Goal: Task Accomplishment & Management: Use online tool/utility

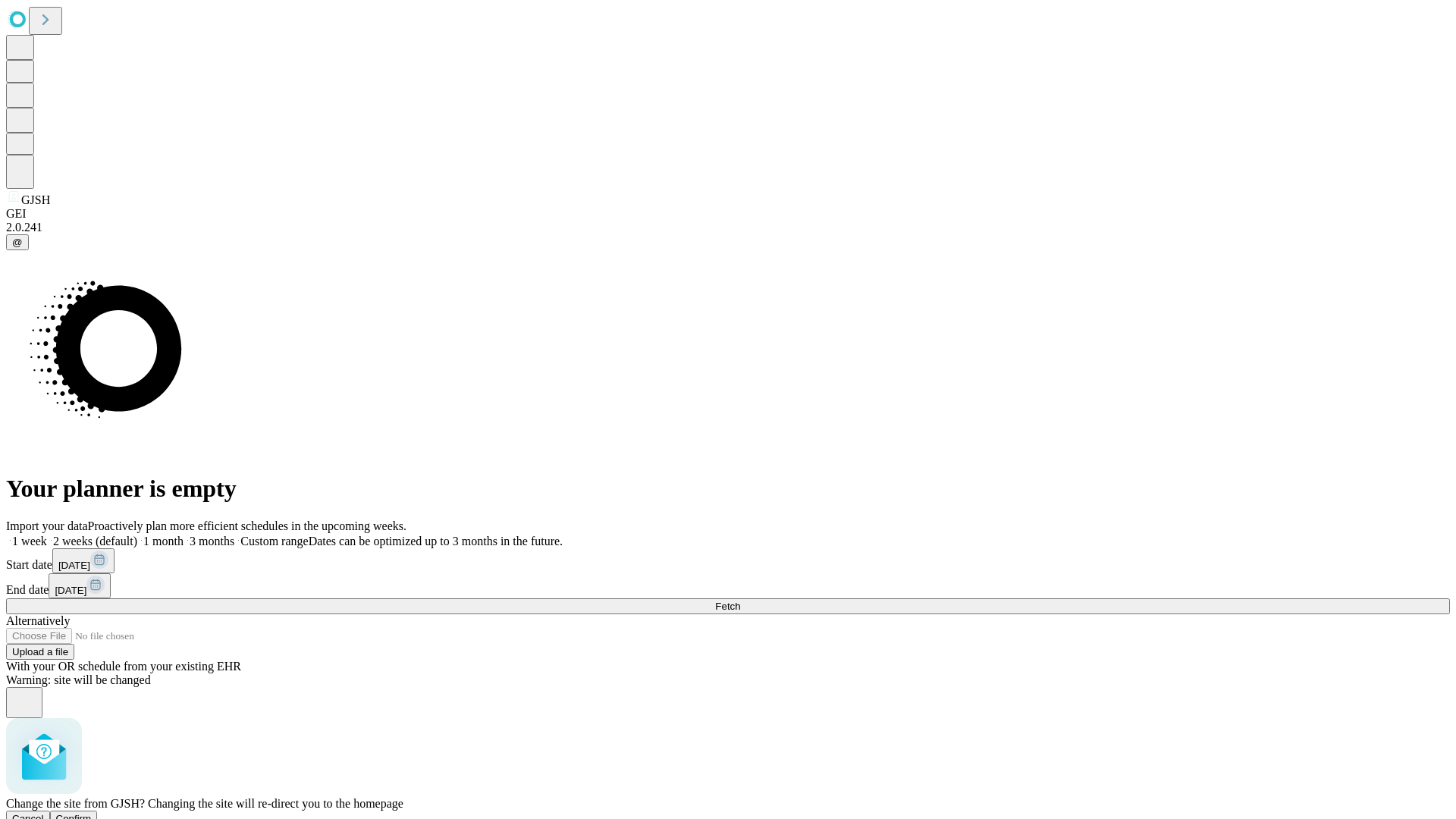
click at [92, 813] on span "Confirm" at bounding box center [74, 818] width 36 height 11
click at [183, 535] on label "1 month" at bounding box center [160, 541] width 46 height 13
click at [740, 600] on span "Fetch" at bounding box center [727, 606] width 25 height 11
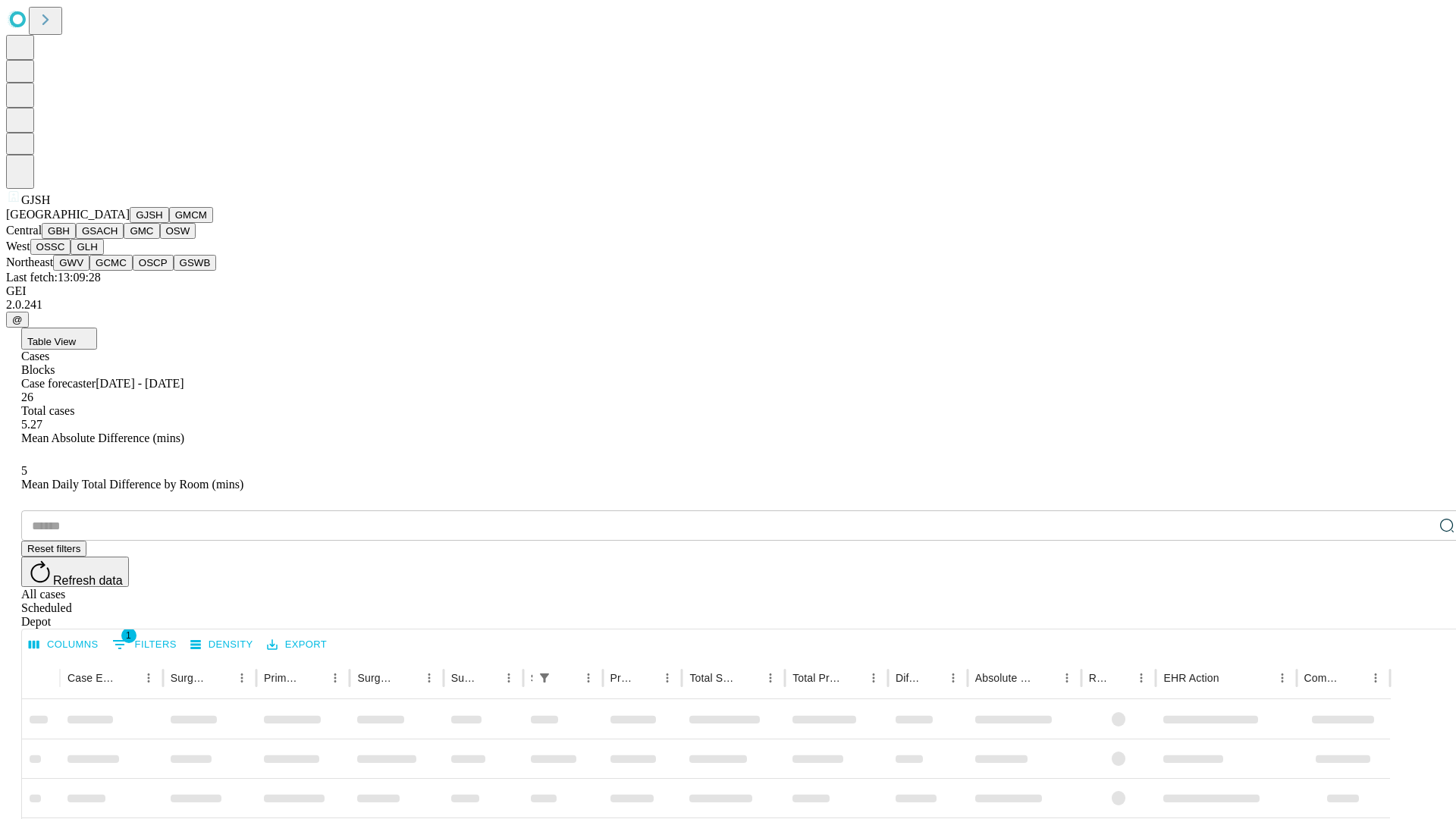
click at [169, 223] on button "GMCM" at bounding box center [191, 215] width 44 height 16
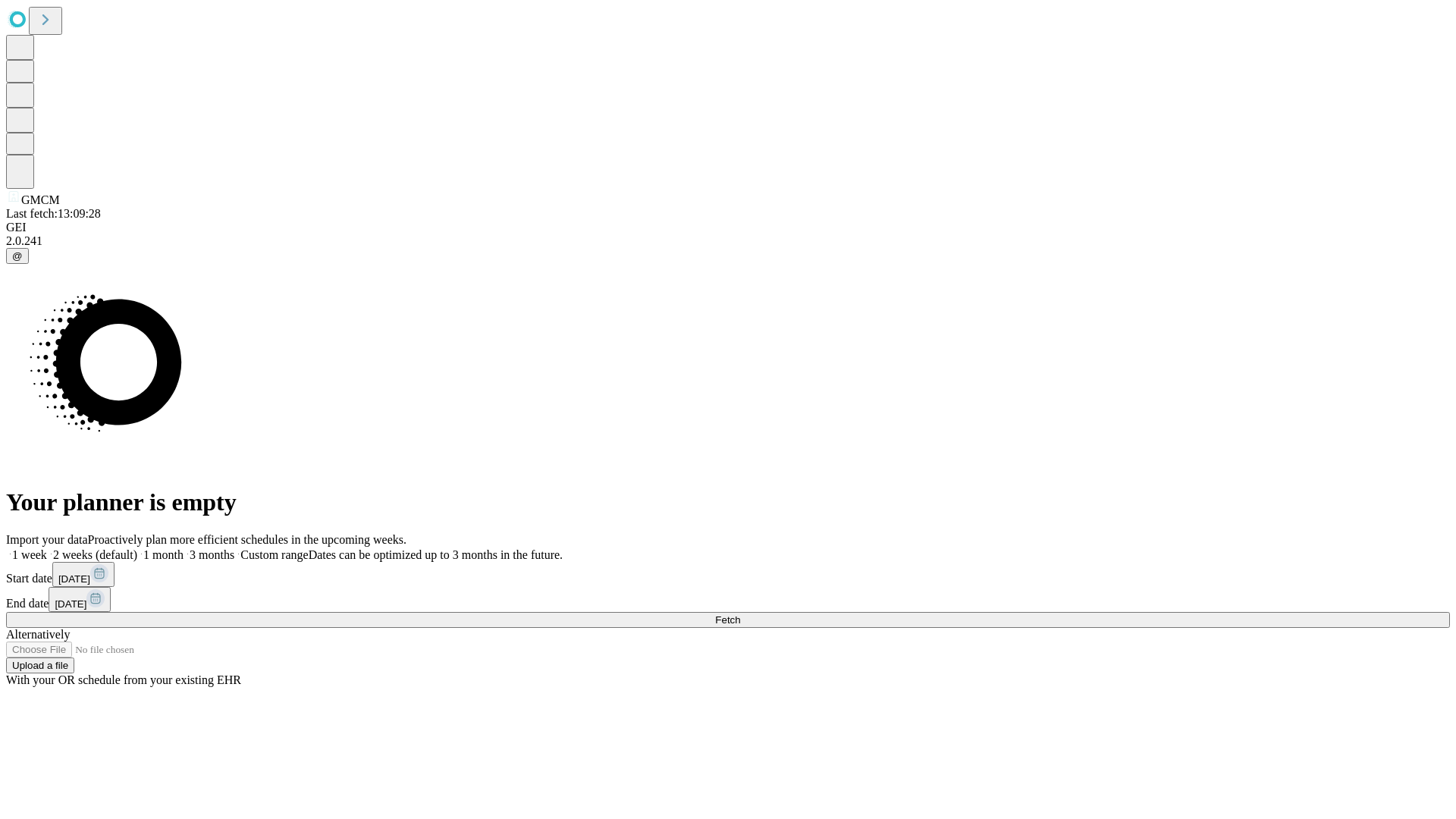
click at [183, 548] on label "1 month" at bounding box center [160, 555] width 46 height 13
click at [740, 614] on span "Fetch" at bounding box center [727, 620] width 25 height 11
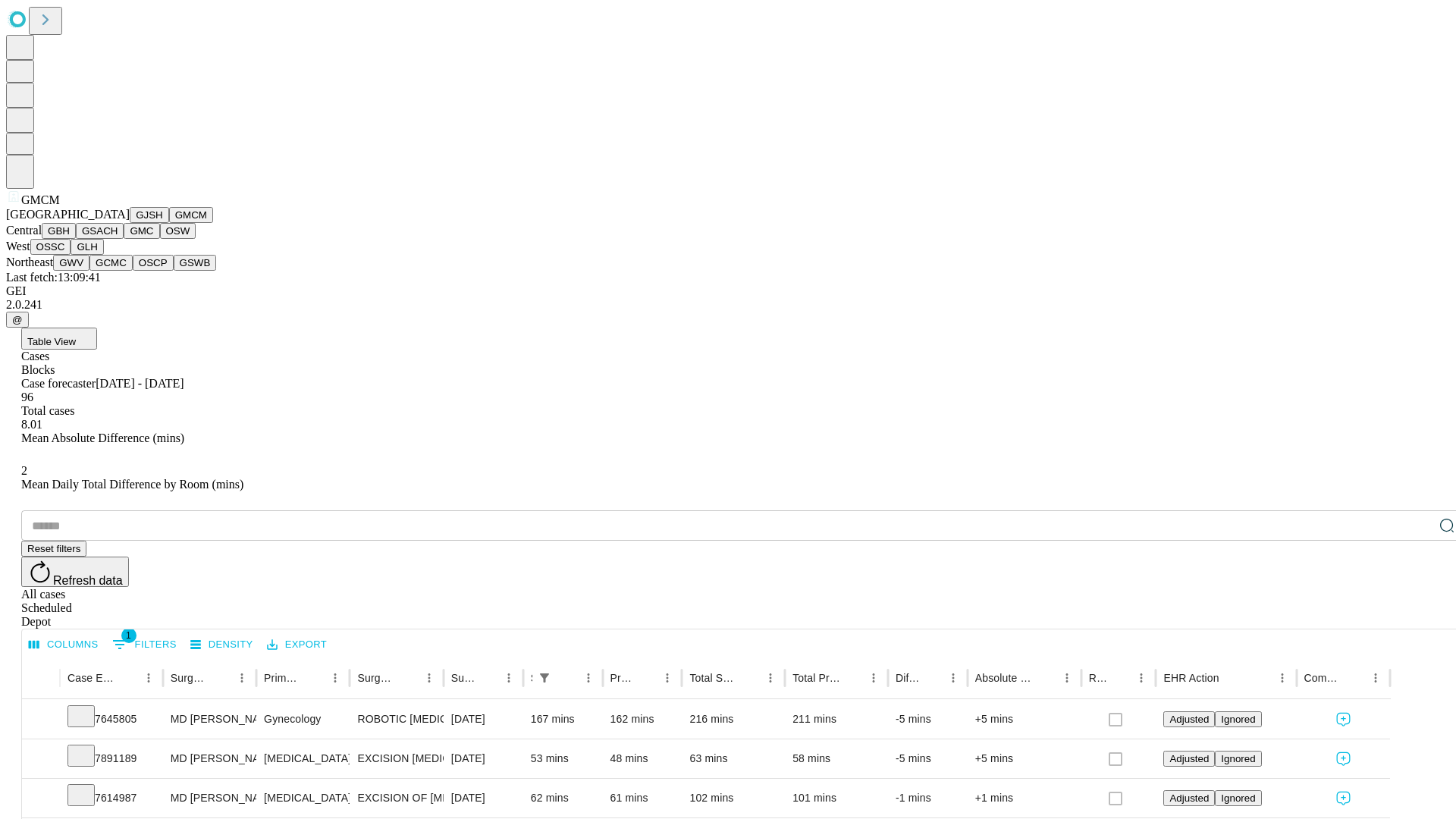
click at [76, 239] on button "GBH" at bounding box center [58, 231] width 34 height 16
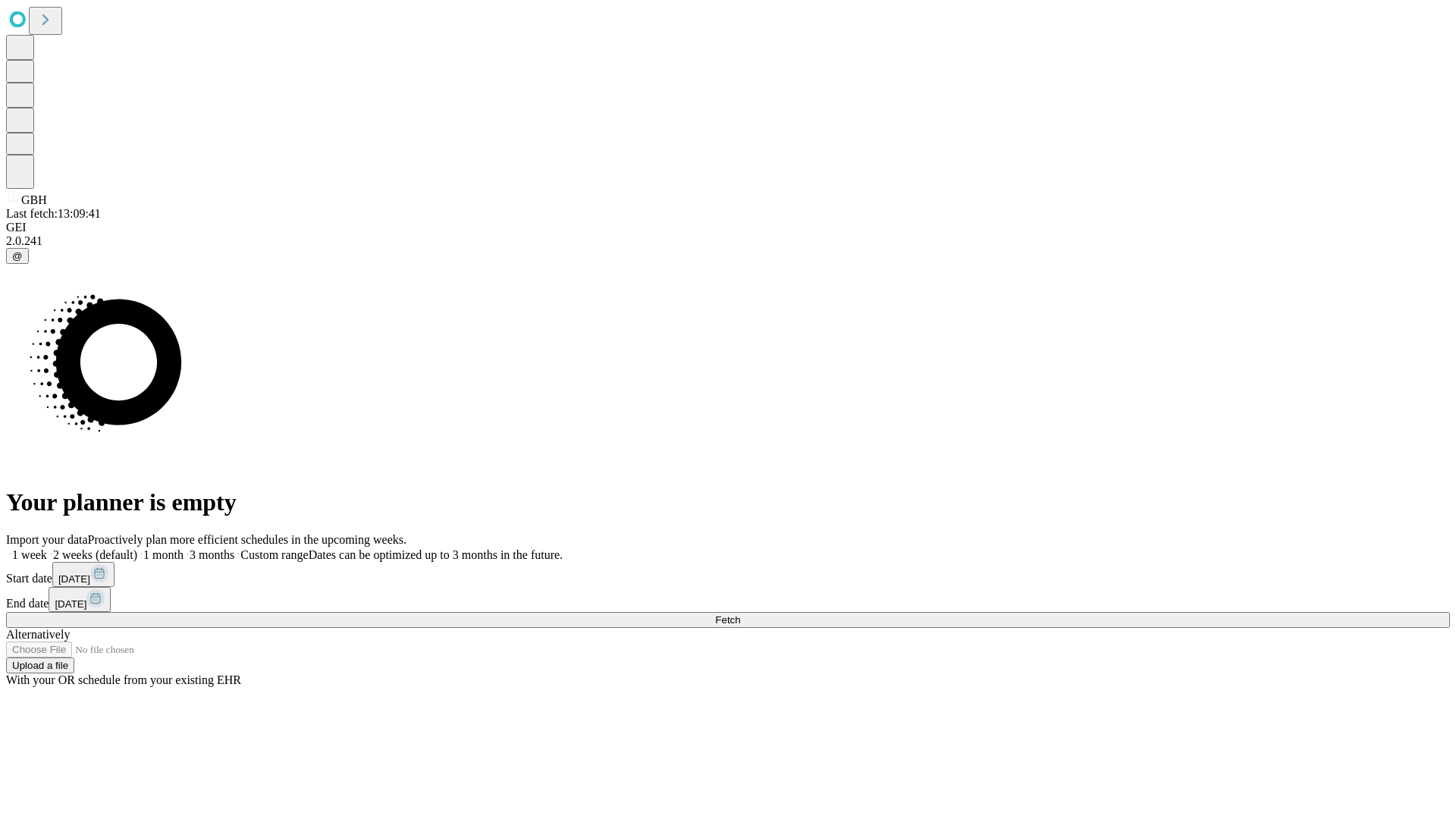
click at [183, 548] on label "1 month" at bounding box center [160, 555] width 46 height 13
click at [740, 614] on span "Fetch" at bounding box center [727, 620] width 25 height 11
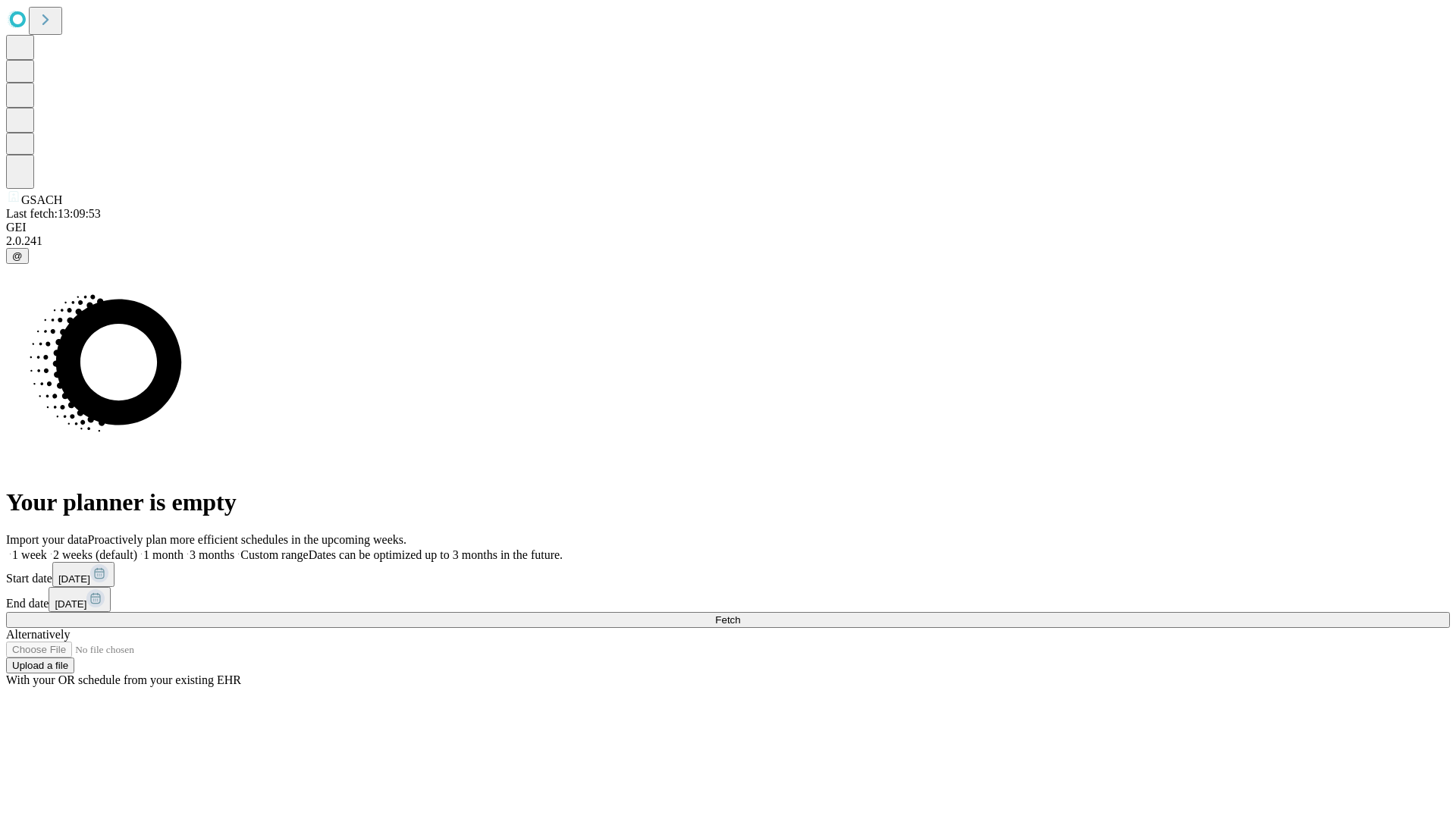
click at [183, 548] on label "1 month" at bounding box center [160, 555] width 46 height 13
click at [740, 614] on span "Fetch" at bounding box center [727, 620] width 25 height 11
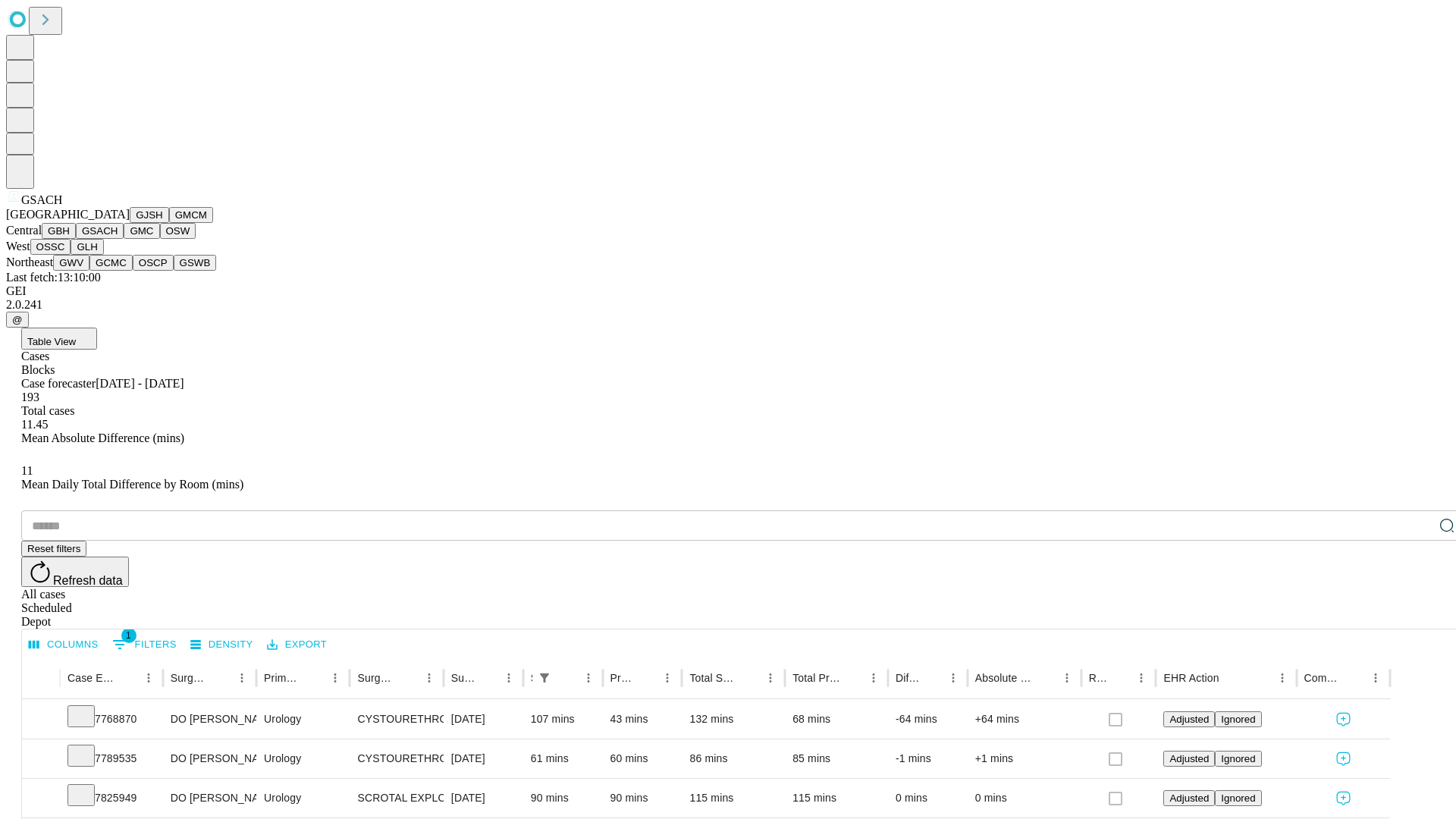
click at [124, 239] on button "GMC" at bounding box center [142, 231] width 36 height 16
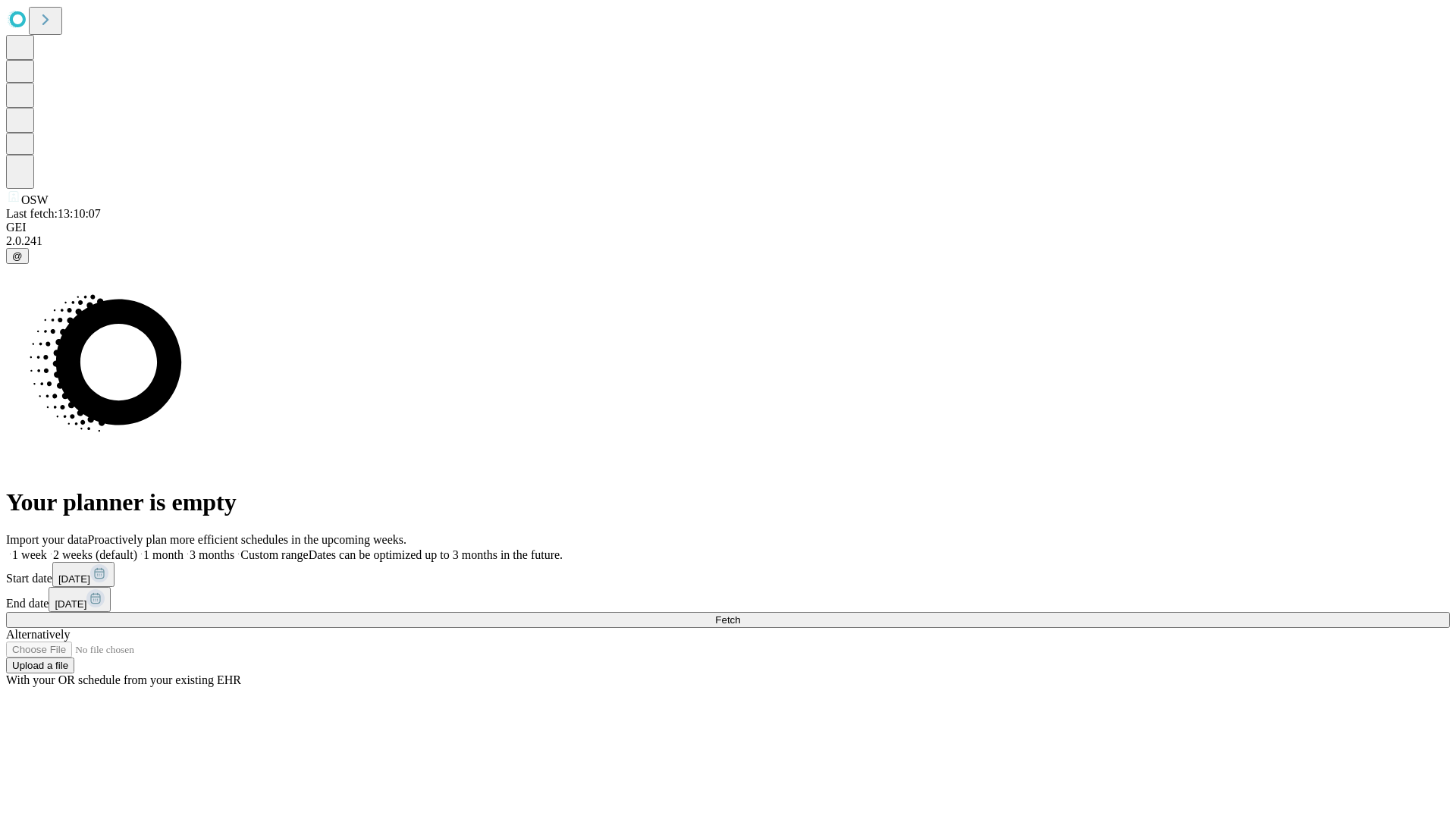
click at [183, 548] on label "1 month" at bounding box center [160, 555] width 46 height 13
click at [740, 614] on span "Fetch" at bounding box center [727, 620] width 25 height 11
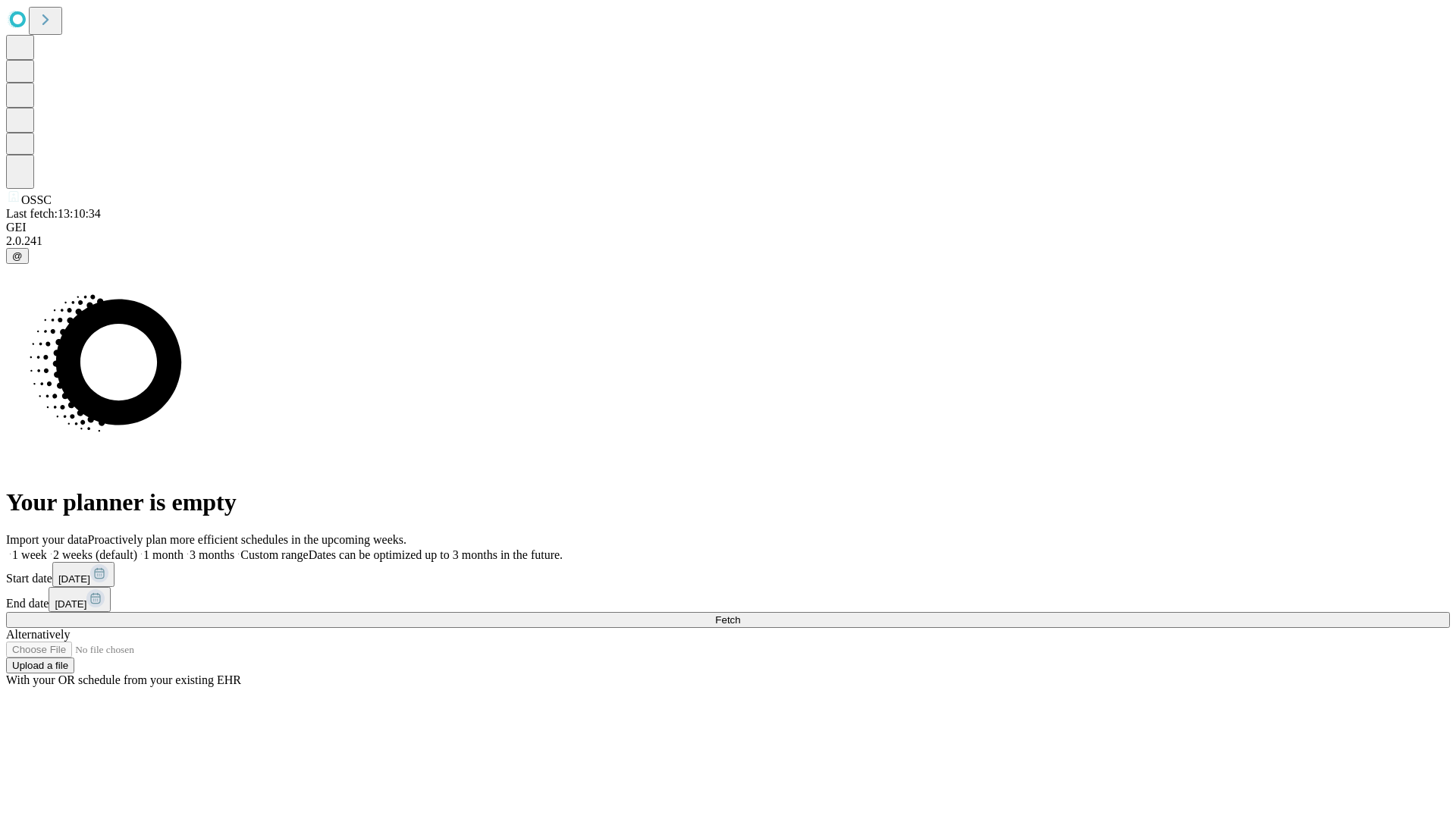
click at [183, 548] on label "1 month" at bounding box center [160, 555] width 46 height 13
click at [740, 614] on span "Fetch" at bounding box center [727, 620] width 25 height 11
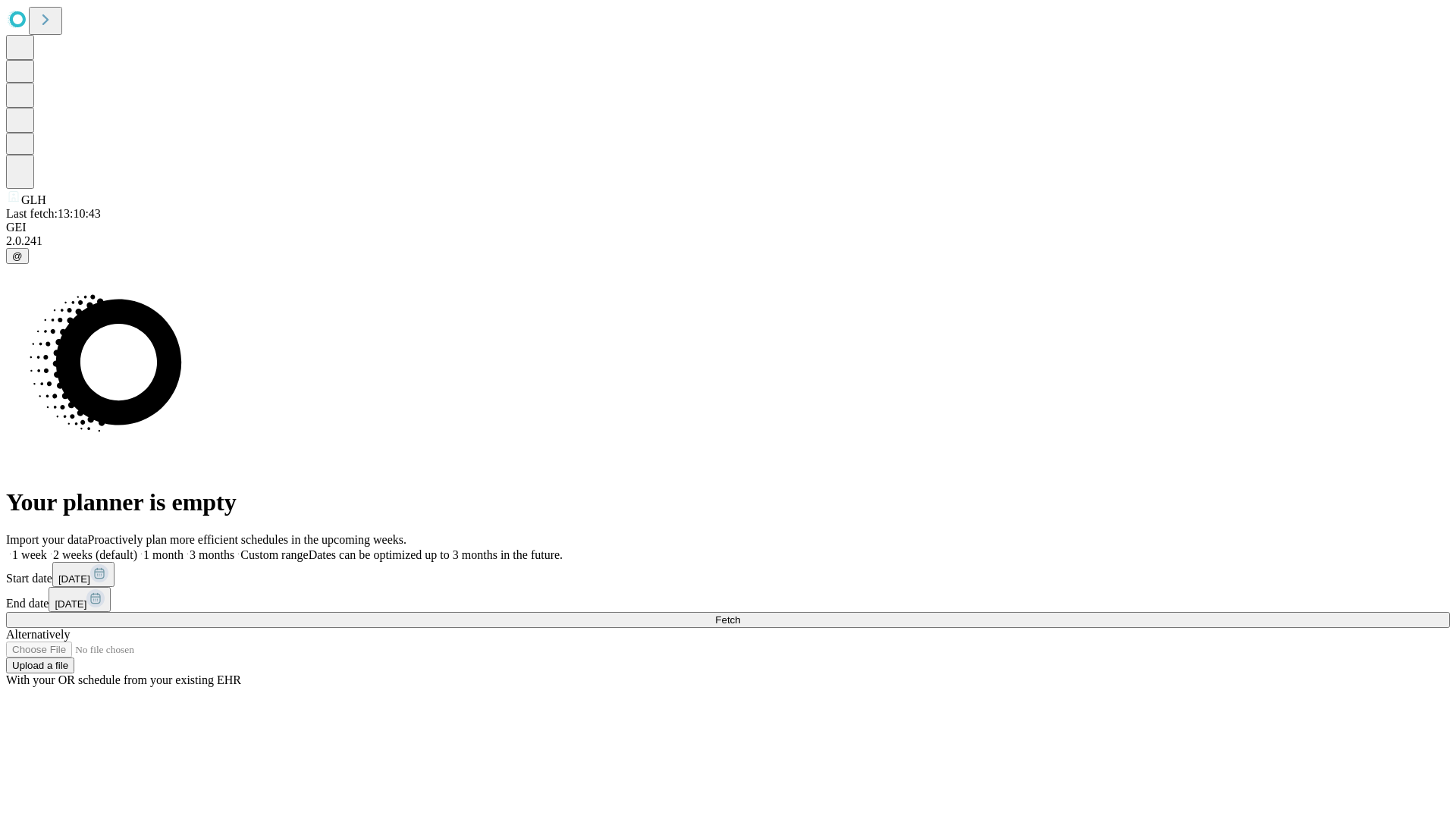
click at [183, 548] on label "1 month" at bounding box center [160, 555] width 46 height 13
click at [740, 614] on span "Fetch" at bounding box center [727, 620] width 25 height 11
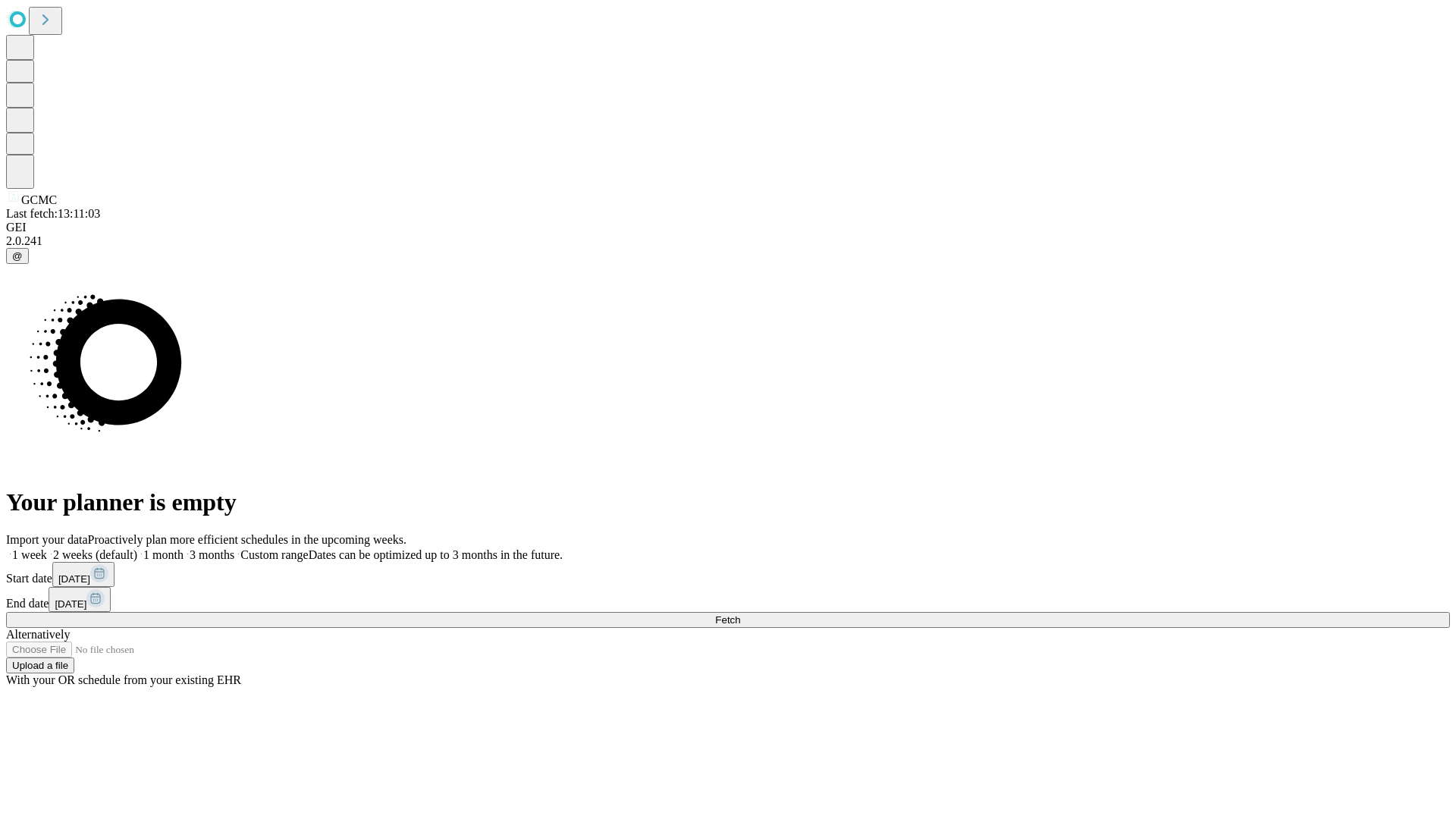
click at [740, 614] on span "Fetch" at bounding box center [727, 620] width 25 height 11
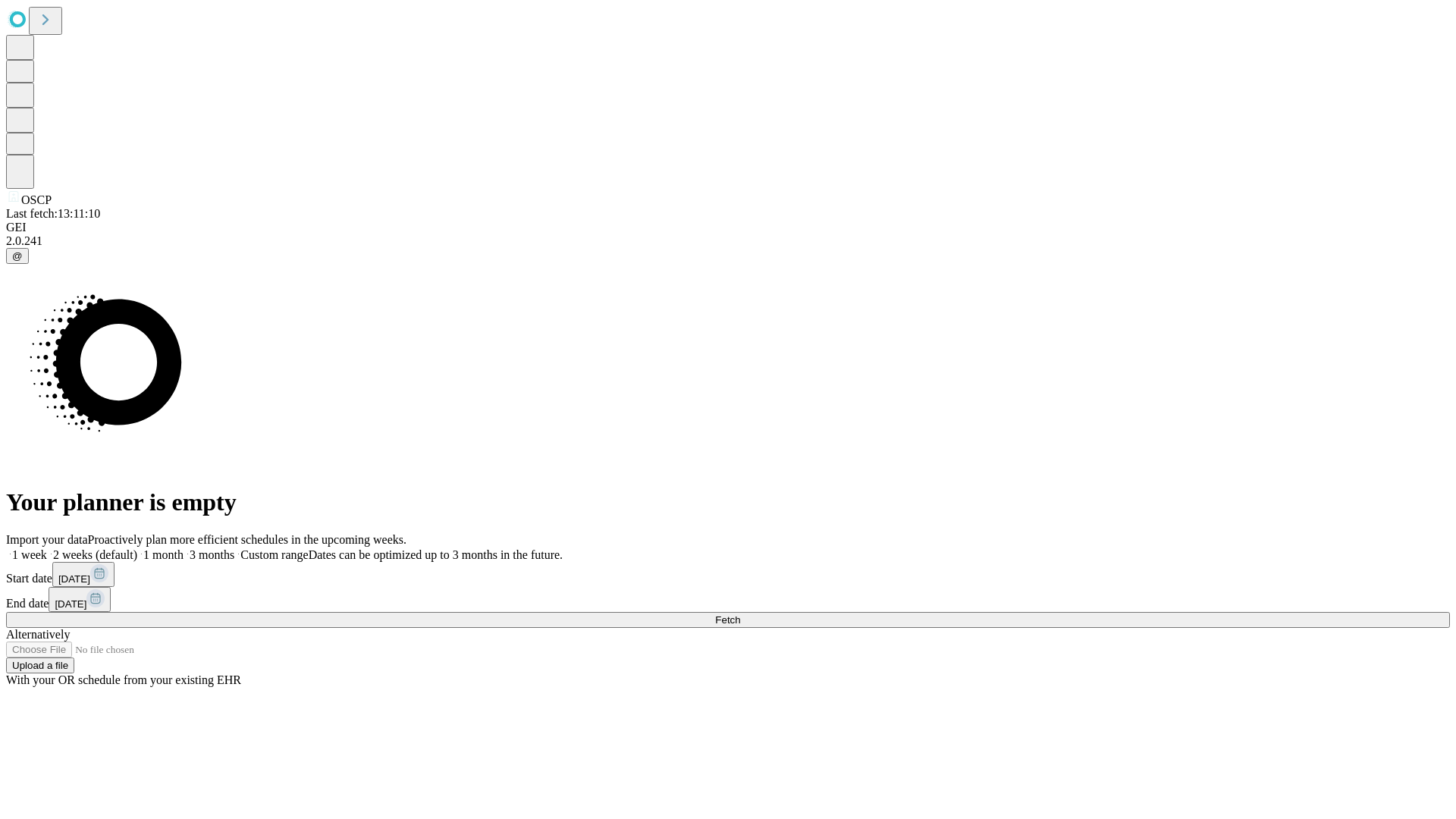
click at [183, 548] on label "1 month" at bounding box center [160, 555] width 46 height 13
click at [740, 614] on span "Fetch" at bounding box center [727, 620] width 25 height 11
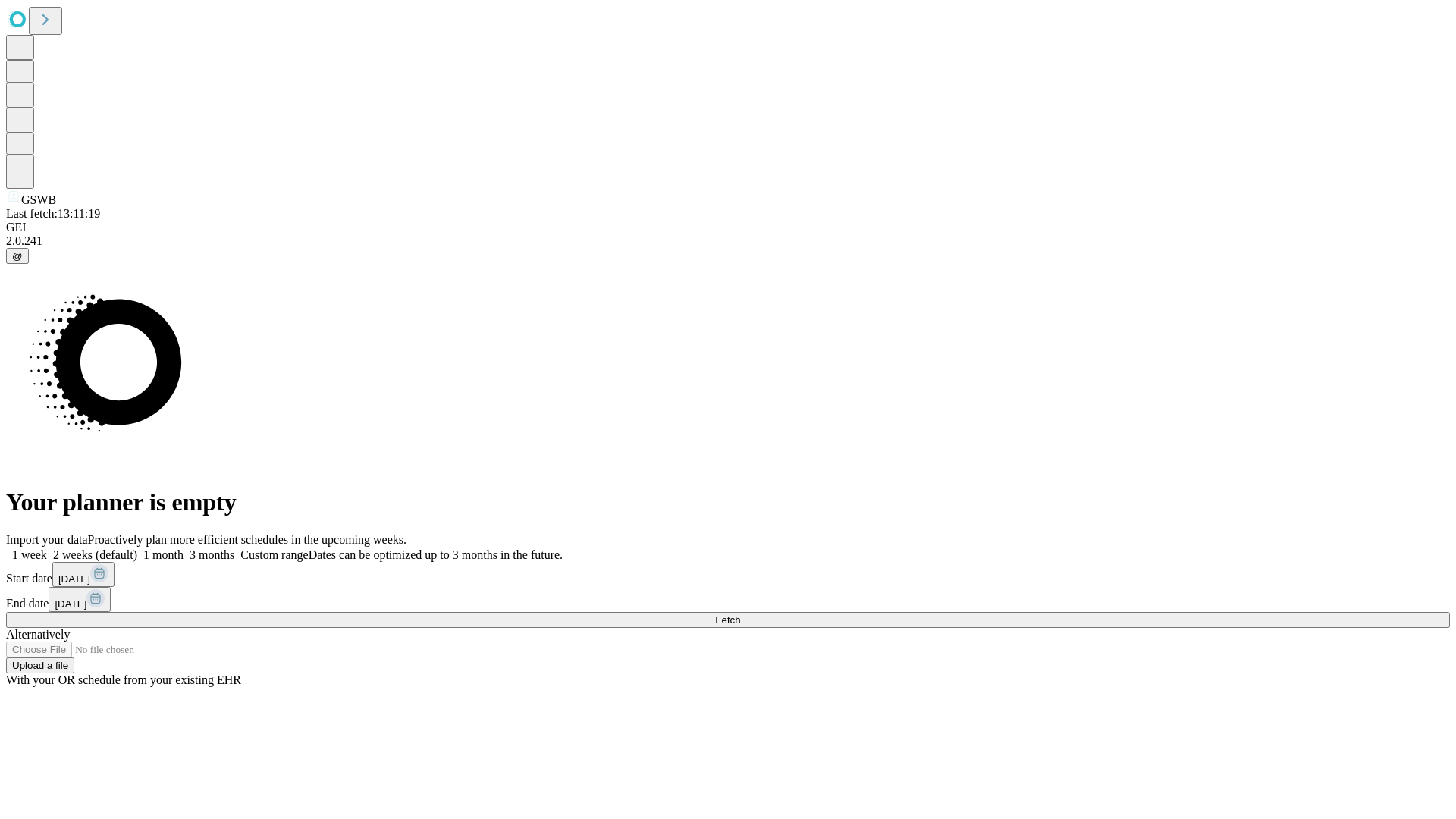
click at [183, 548] on label "1 month" at bounding box center [160, 555] width 46 height 13
click at [740, 614] on span "Fetch" at bounding box center [727, 620] width 25 height 11
